Goal: Find specific fact: Find specific fact

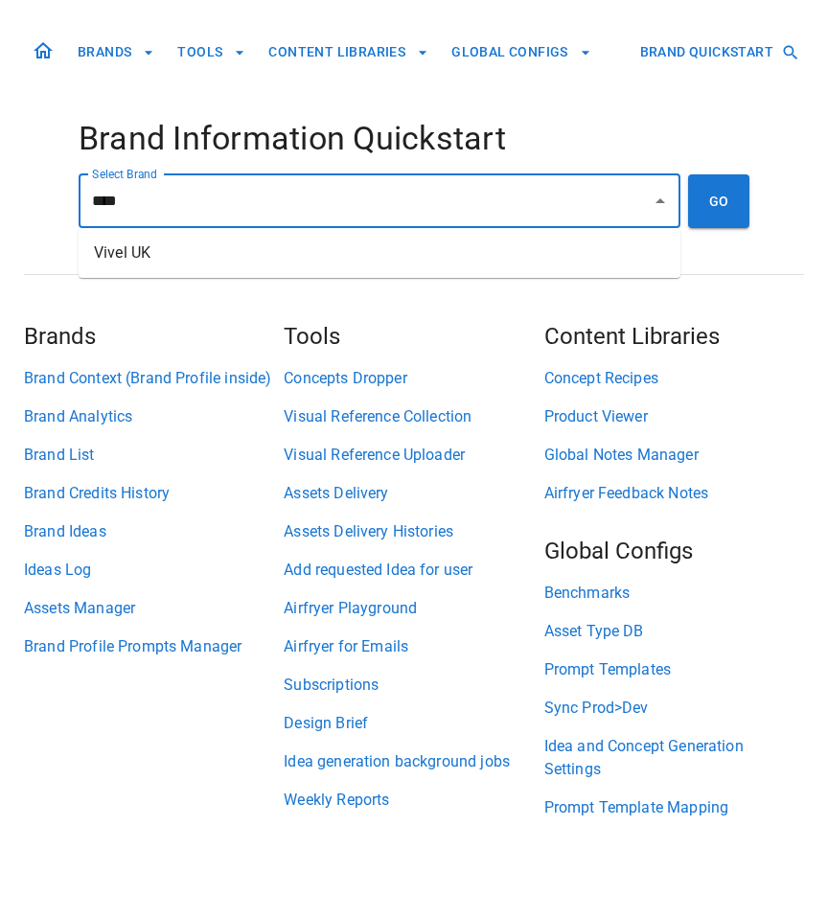
click at [296, 241] on li "Vivel UK" at bounding box center [380, 253] width 602 height 34
type input "********"
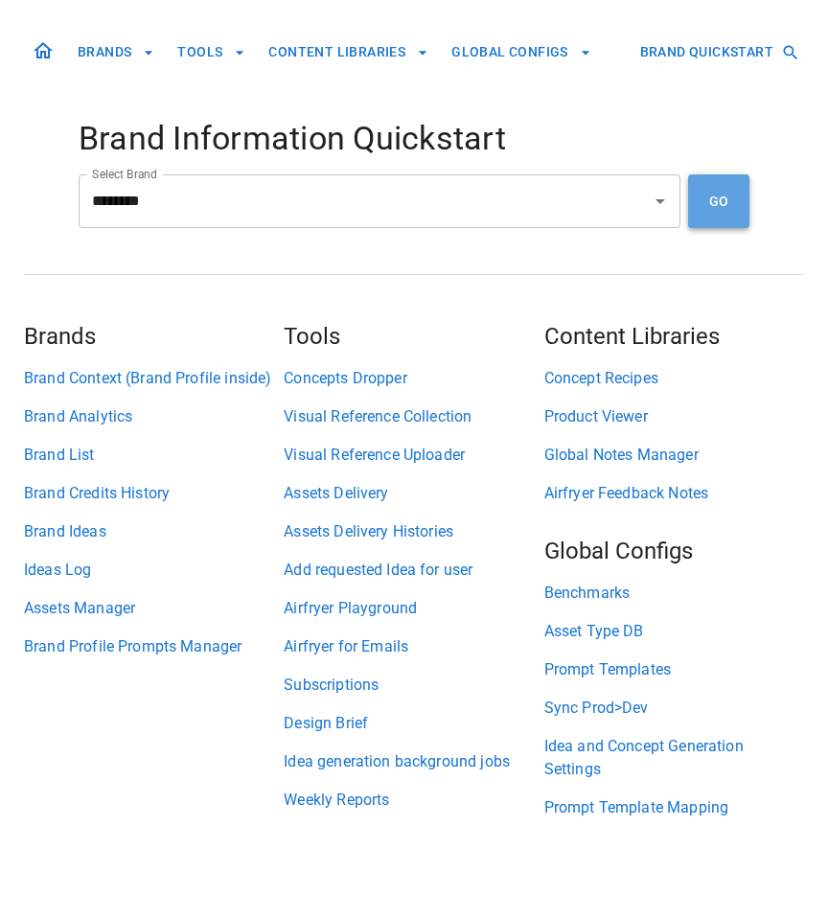
click at [735, 213] on button "GO" at bounding box center [718, 201] width 61 height 54
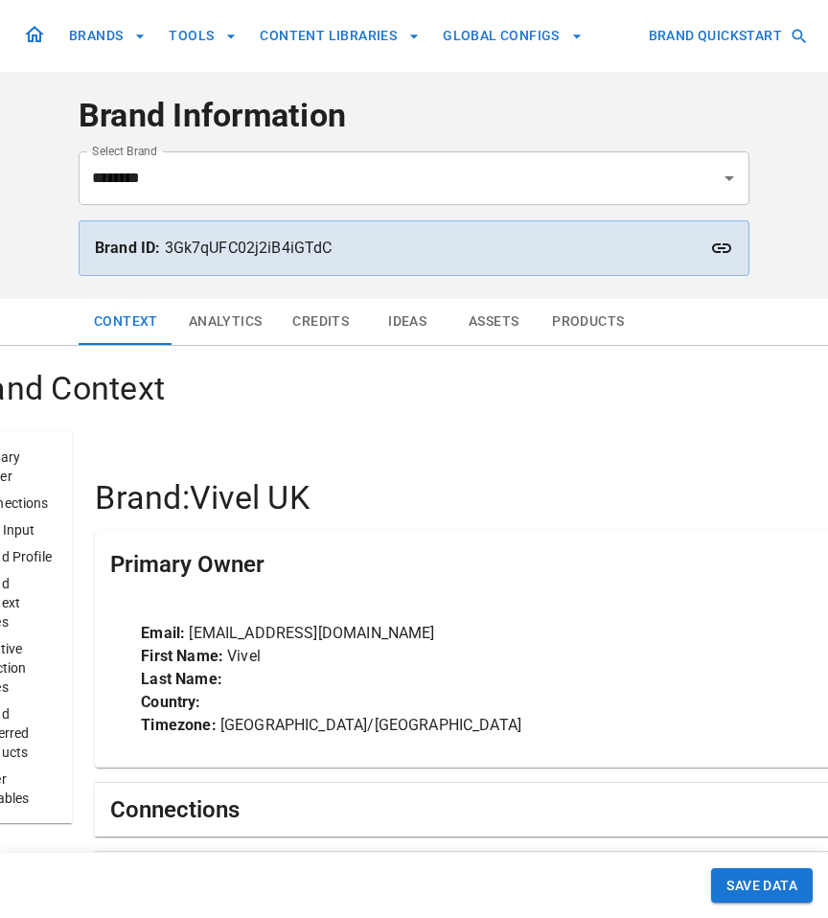
click at [273, 250] on p "Brand ID: 3Gk7qUFC02j2iB4iGTdC" at bounding box center [414, 248] width 638 height 23
click at [274, 250] on p "Brand ID: 3Gk7qUFC02j2iB4iGTdC" at bounding box center [414, 248] width 638 height 23
copy p "3Gk7qUFC02j2iB4iGTdC"
